Goal: Find specific page/section: Find specific page/section

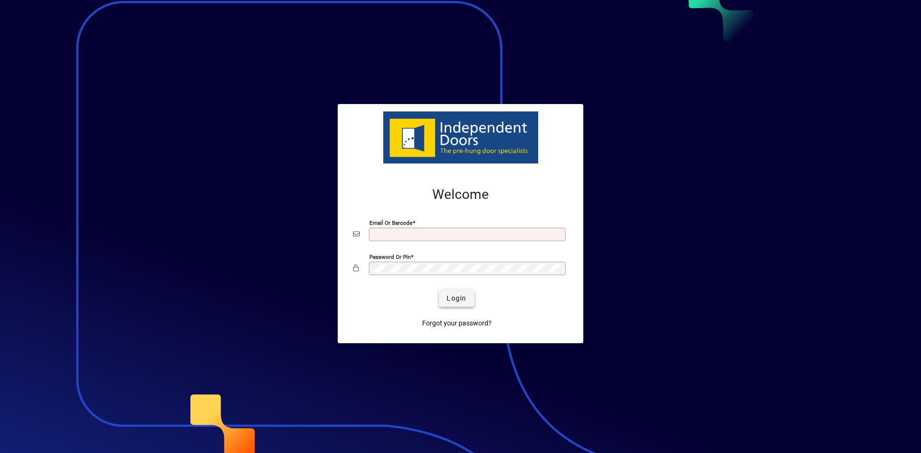
type input "**********"
click at [452, 295] on span "Login" at bounding box center [457, 299] width 20 height 10
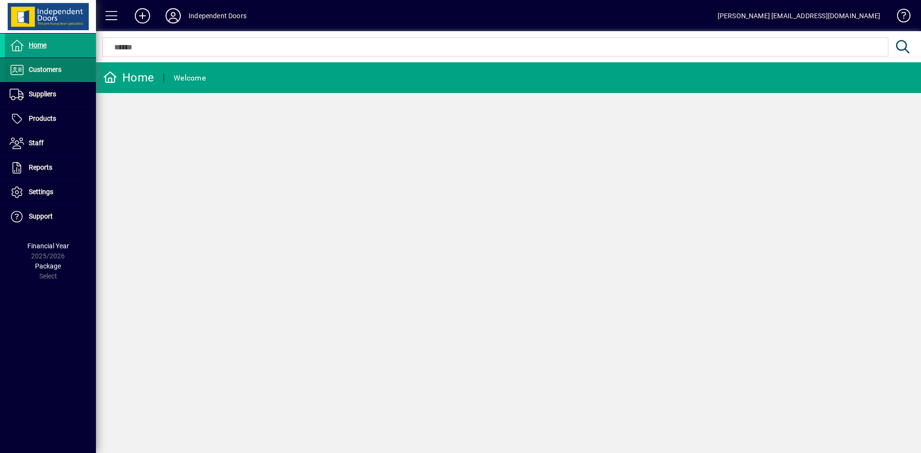
click at [59, 72] on span "Customers" at bounding box center [45, 70] width 33 height 8
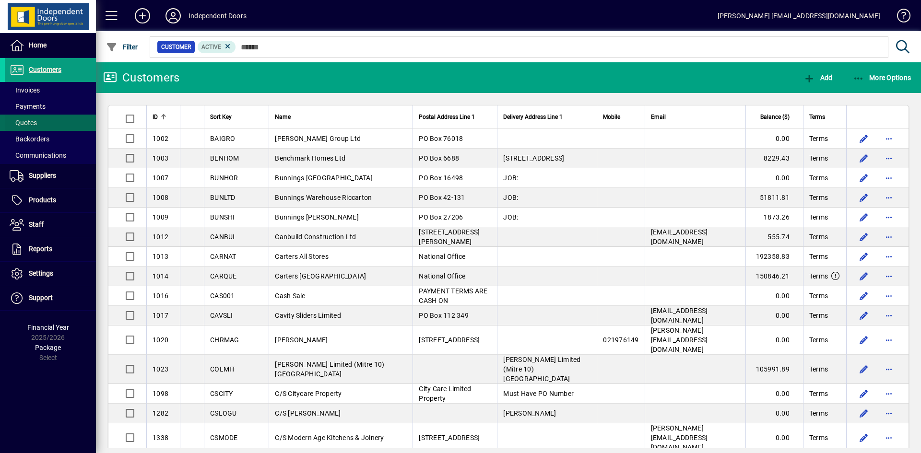
click at [36, 119] on span "Quotes" at bounding box center [21, 123] width 32 height 10
